Goal: Task Accomplishment & Management: Manage account settings

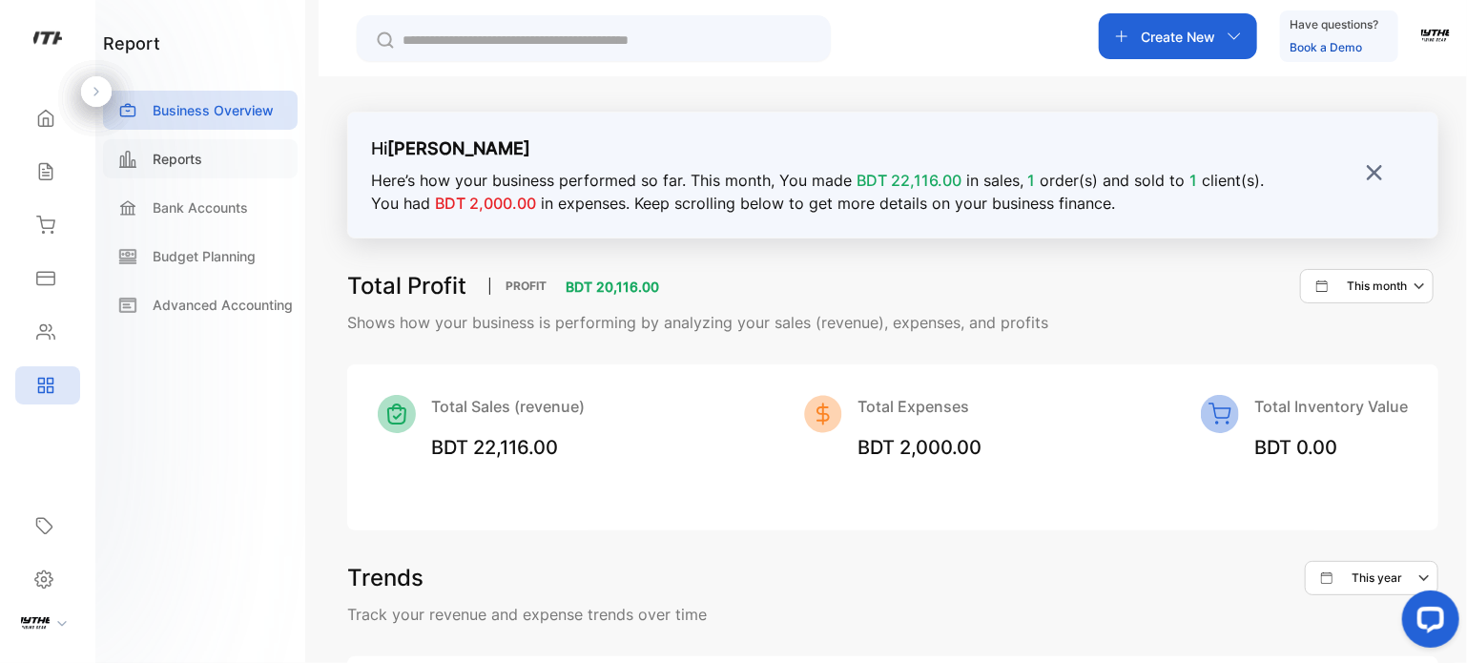
click at [169, 169] on div "Reports" at bounding box center [200, 158] width 195 height 39
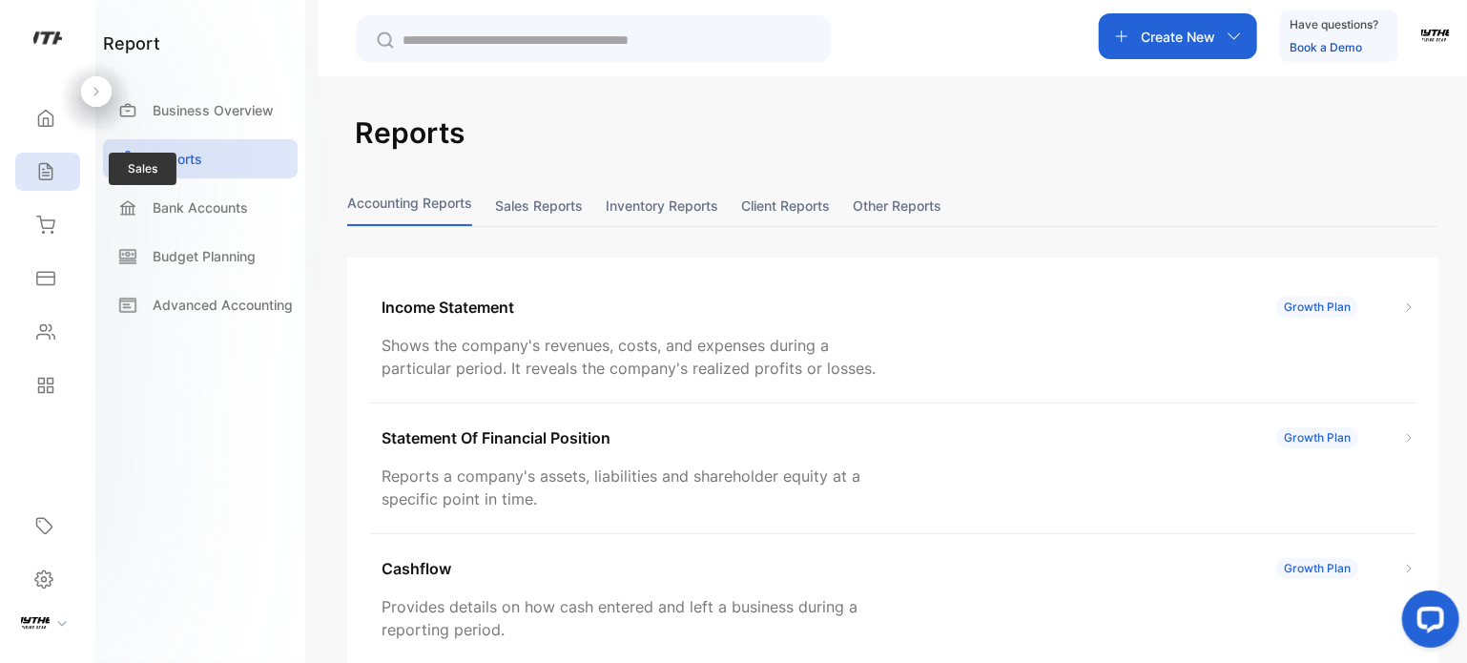
click at [57, 174] on div "Sales" at bounding box center [47, 172] width 65 height 38
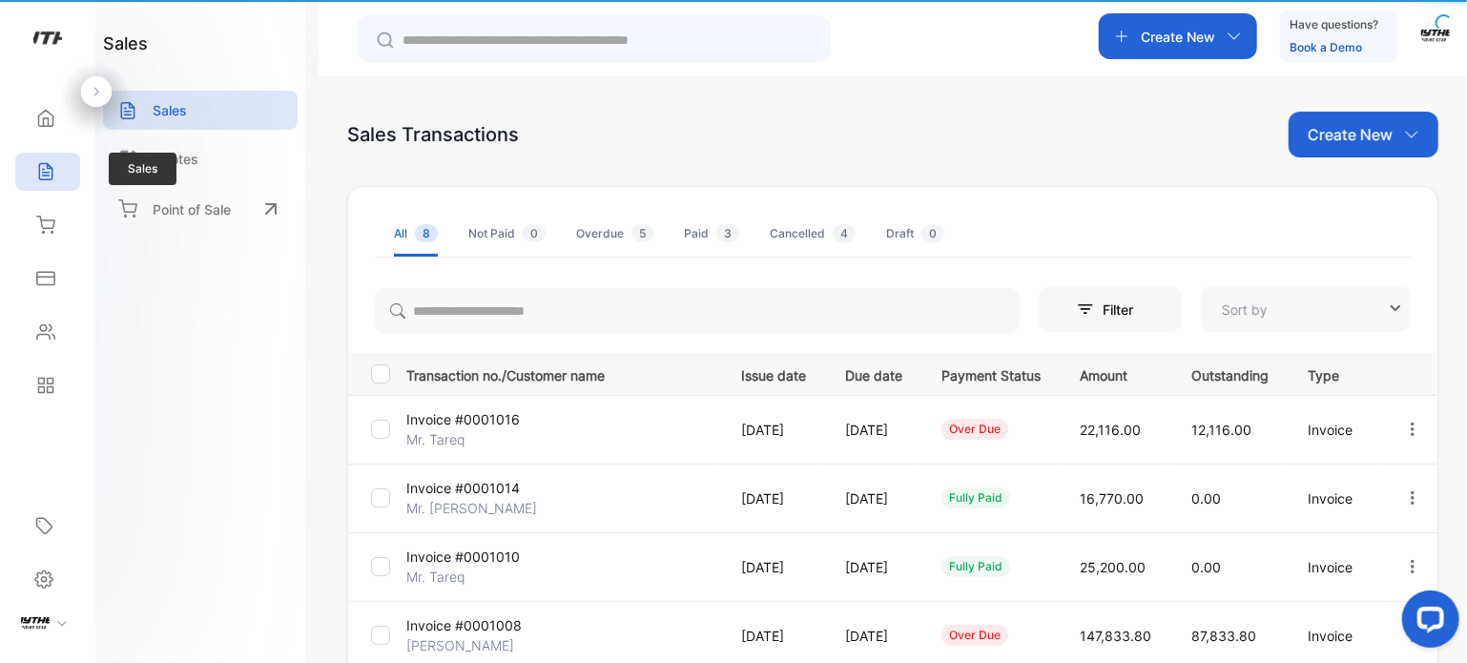
type input "**********"
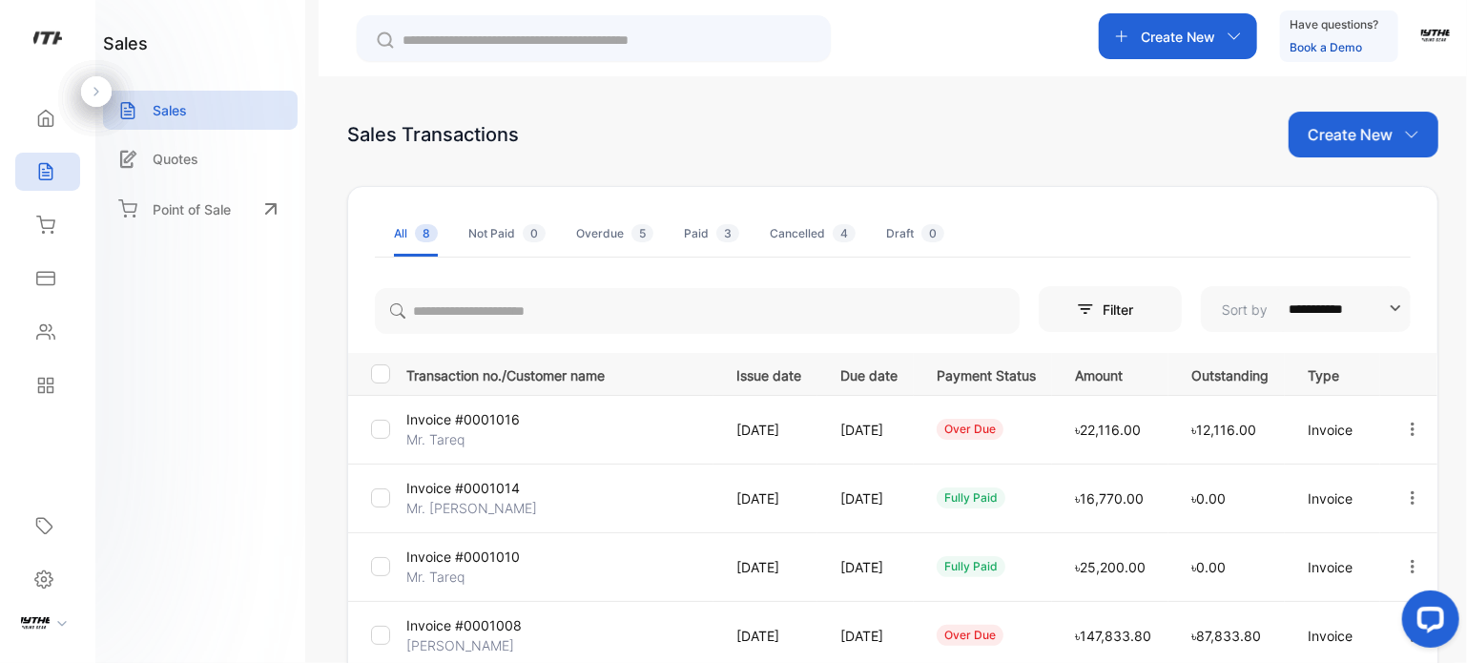
click at [1414, 431] on icon "button" at bounding box center [1412, 429] width 17 height 17
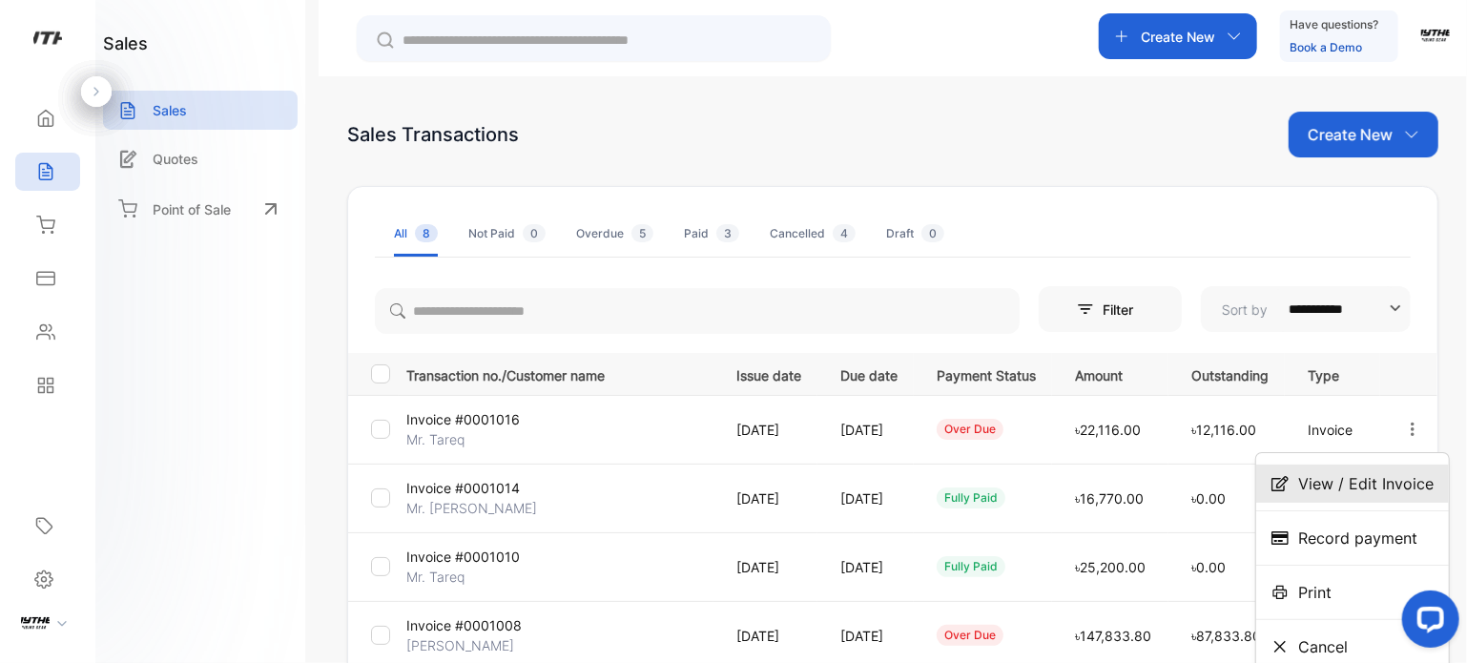
click at [1391, 474] on span "View / Edit Invoice" at bounding box center [1365, 483] width 135 height 23
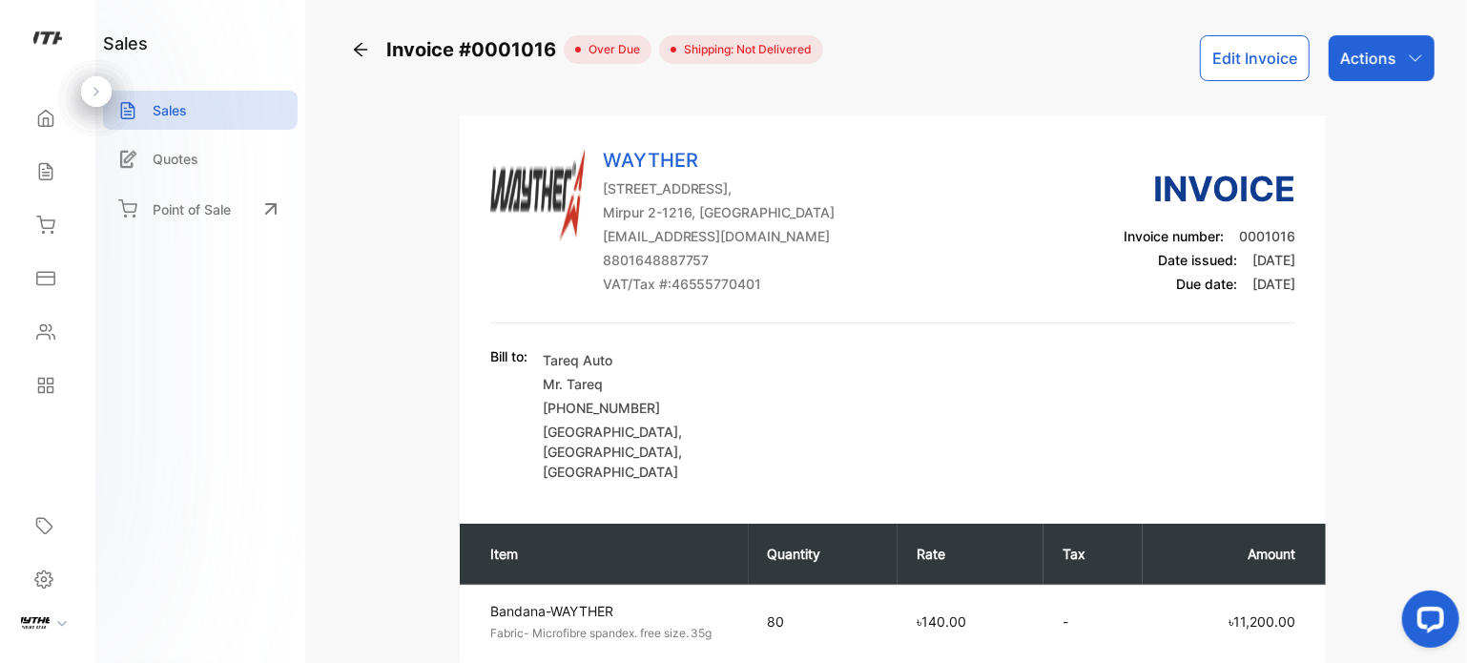
scroll to position [580, 0]
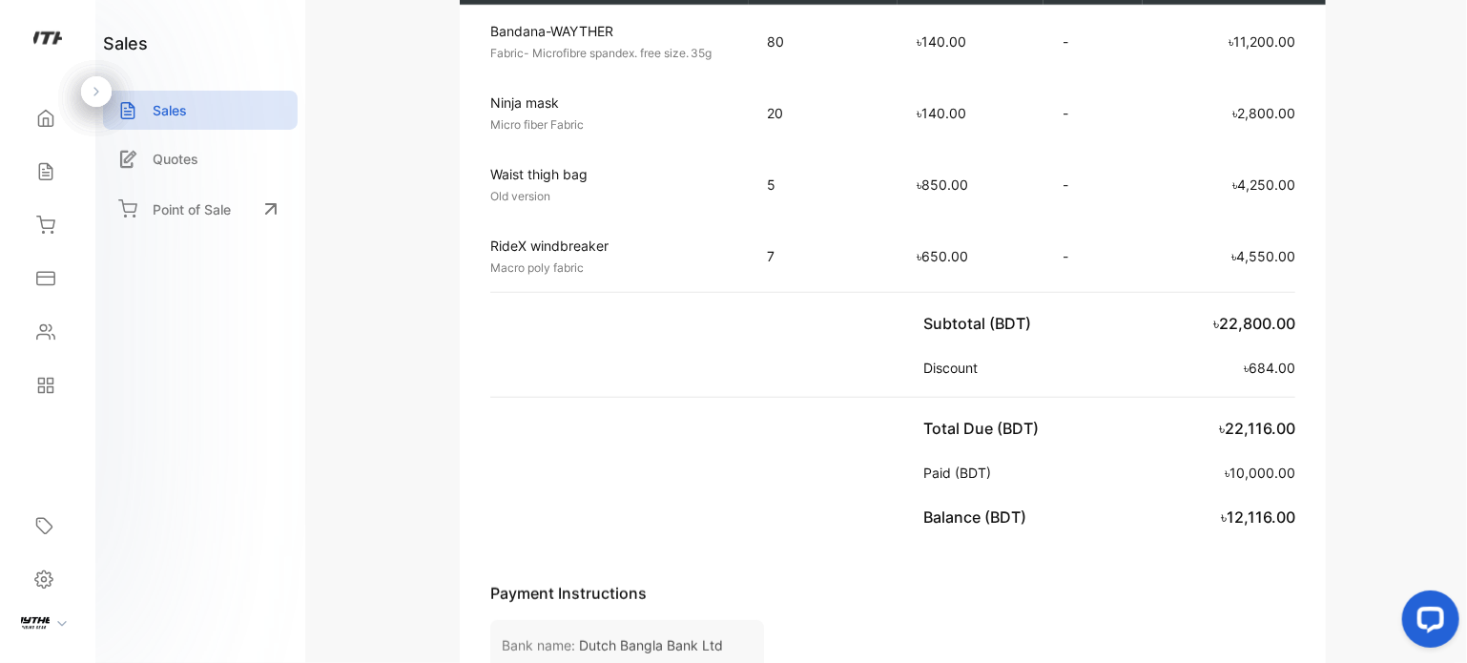
click at [1123, 494] on div "Balance (BDT) ৳12,116.00" at bounding box center [1109, 517] width 372 height 46
click at [60, 140] on div "Home Home" at bounding box center [47, 118] width 65 height 53
click at [61, 171] on div "Sales" at bounding box center [47, 172] width 65 height 38
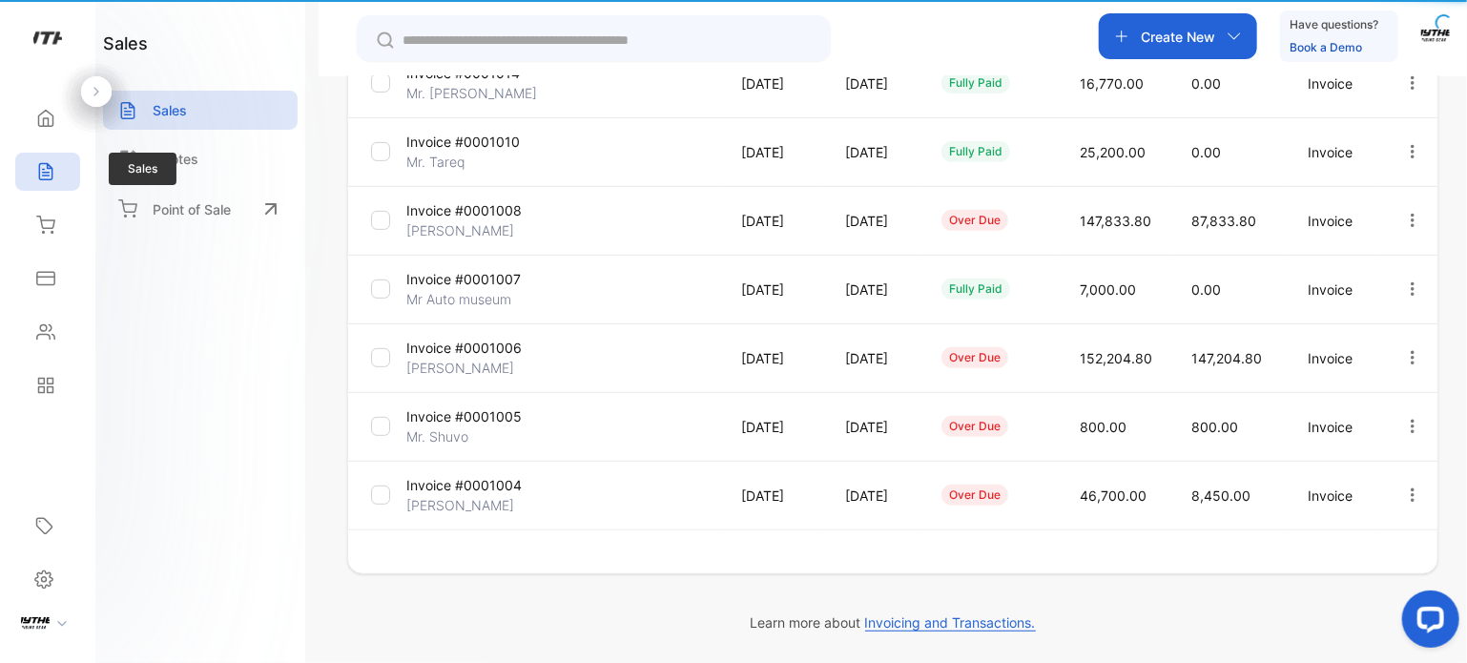
type input "**********"
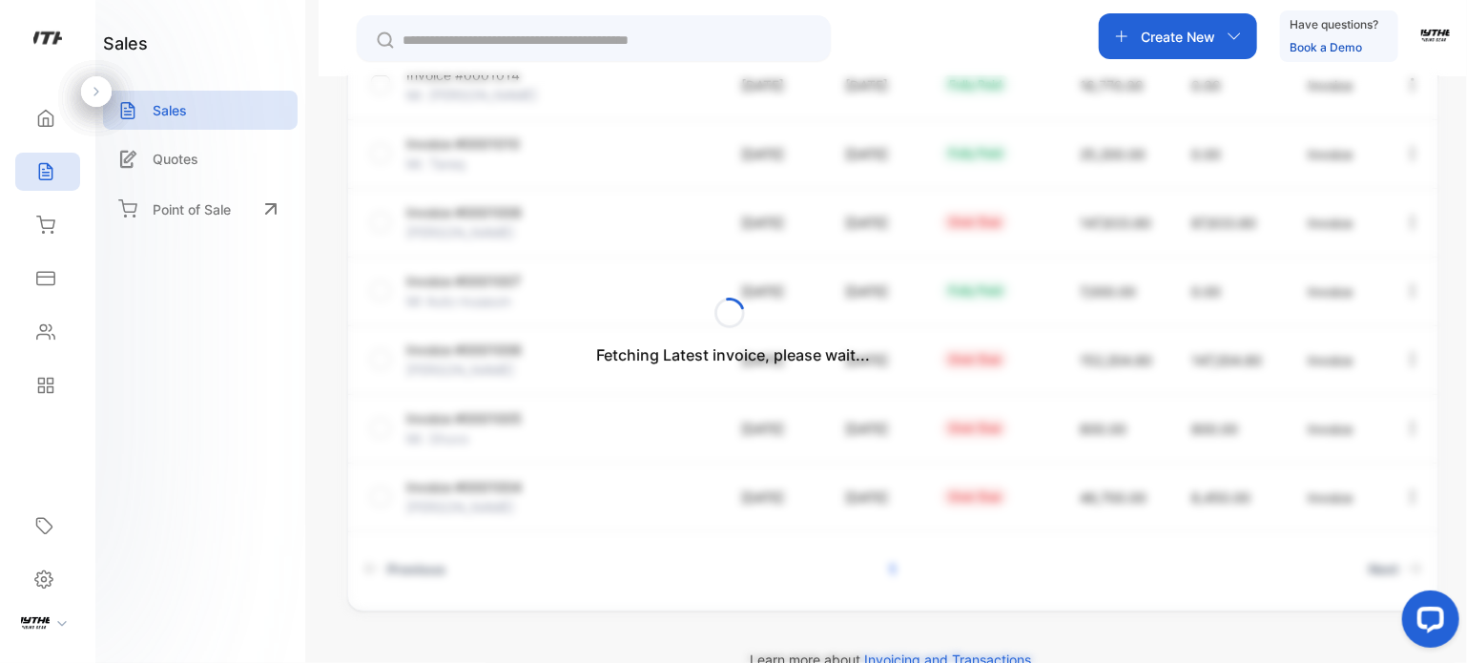
scroll to position [448, 0]
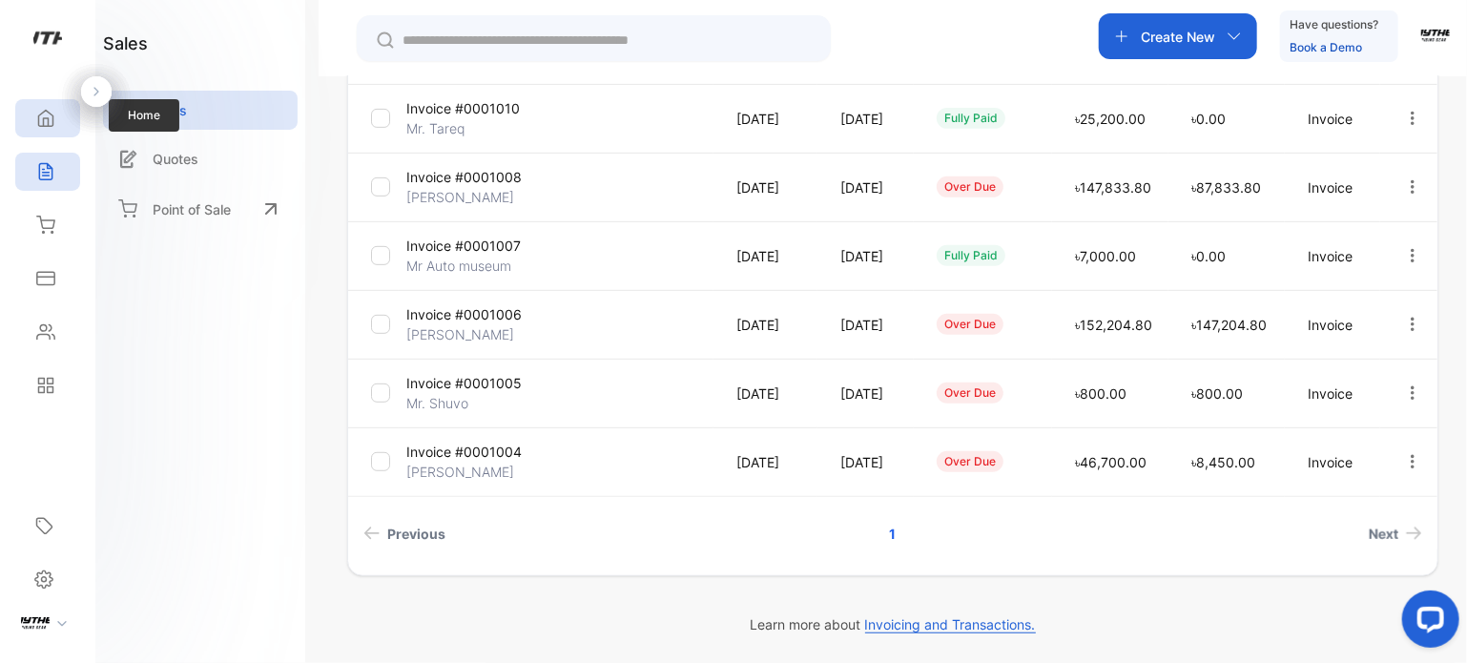
click at [38, 111] on icon at bounding box center [45, 118] width 19 height 19
